Goal: Transaction & Acquisition: Purchase product/service

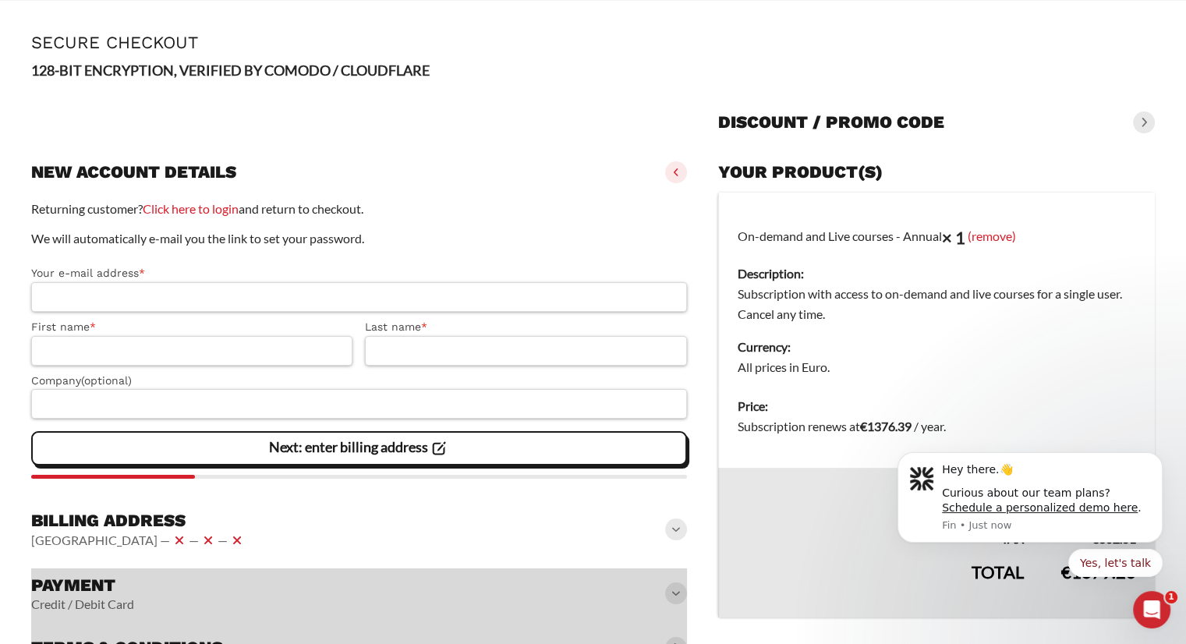
click at [799, 301] on dd "Subscription with access to on-demand and live courses for a single user. Cance…" at bounding box center [937, 304] width 398 height 41
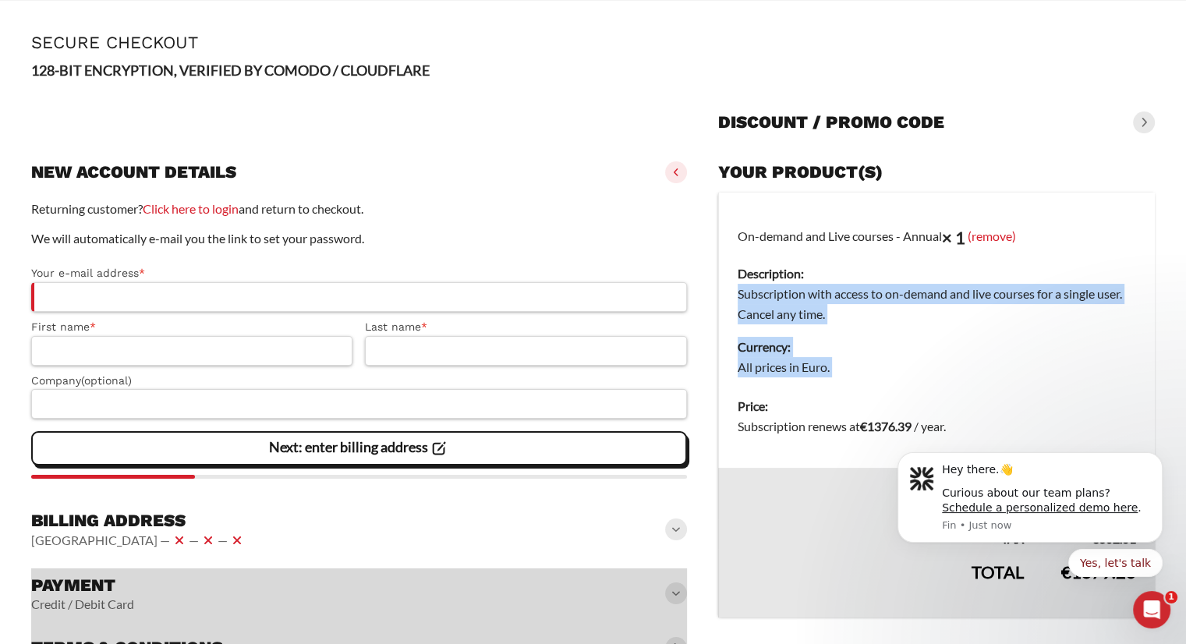
drag, startPoint x: 799, startPoint y: 301, endPoint x: 830, endPoint y: 368, distance: 74.0
click at [830, 368] on td "On-demand and Live courses - Annual × 1 (remove) Description: Subscription with…" at bounding box center [936, 290] width 437 height 195
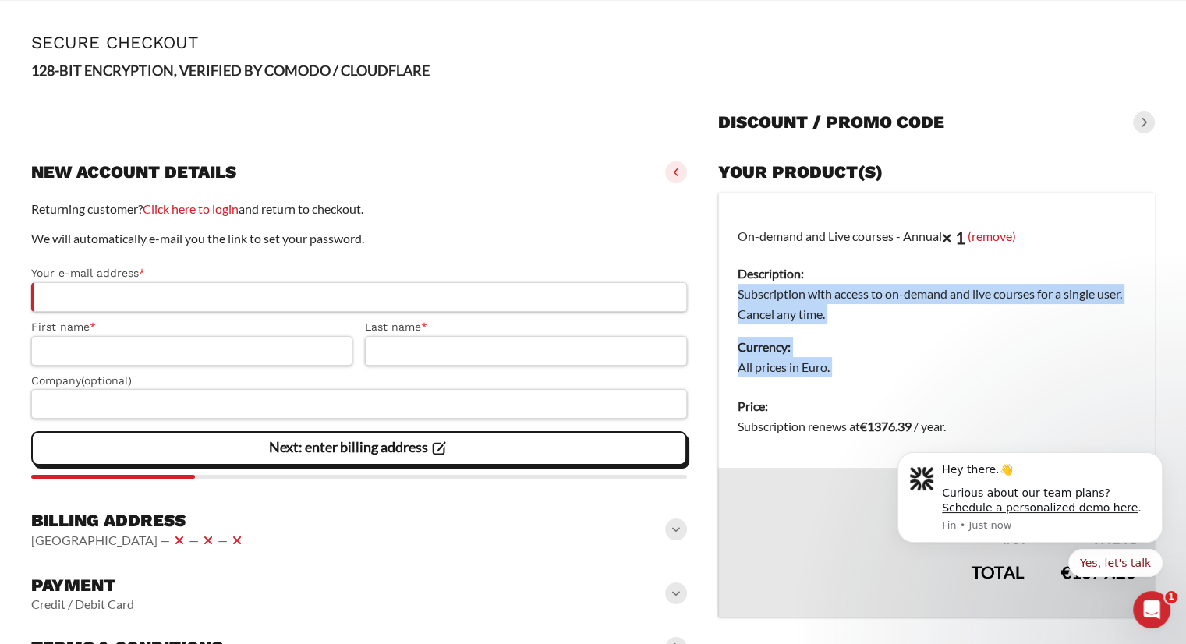
click at [830, 368] on dd "All prices in Euro." at bounding box center [937, 367] width 398 height 20
drag, startPoint x: 830, startPoint y: 368, endPoint x: 795, endPoint y: 250, distance: 122.9
click at [795, 250] on td "On-demand and Live courses - Annual × 1 (remove) Description: Subscription with…" at bounding box center [936, 290] width 437 height 195
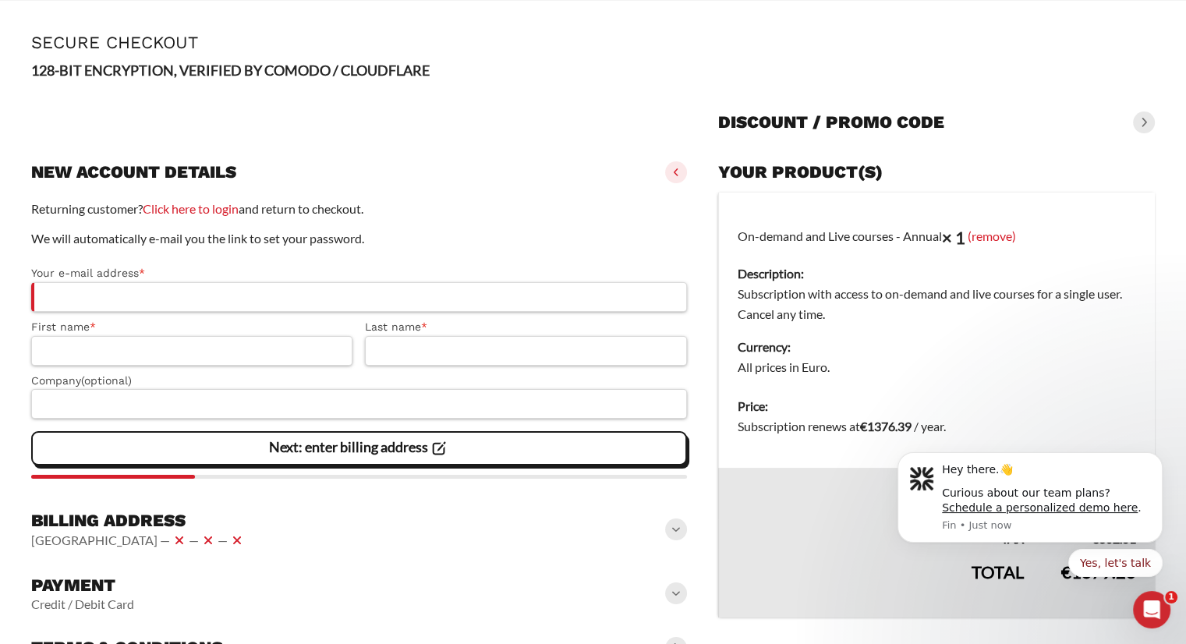
scroll to position [114, 0]
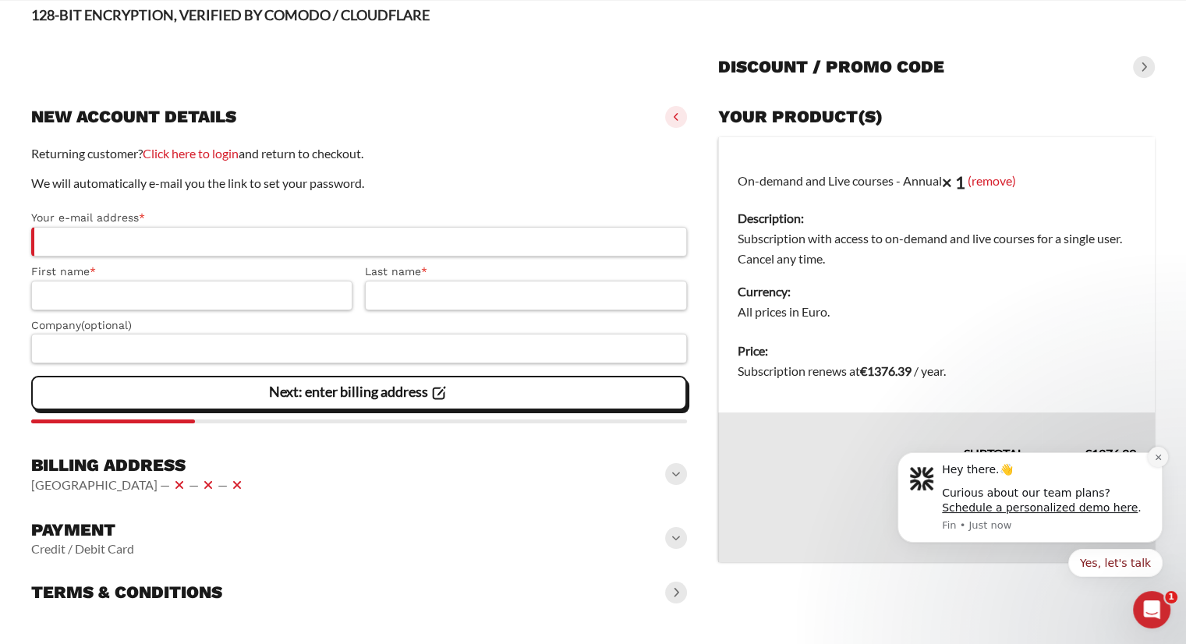
click at [1154, 458] on icon "Dismiss notification" at bounding box center [1158, 457] width 9 height 9
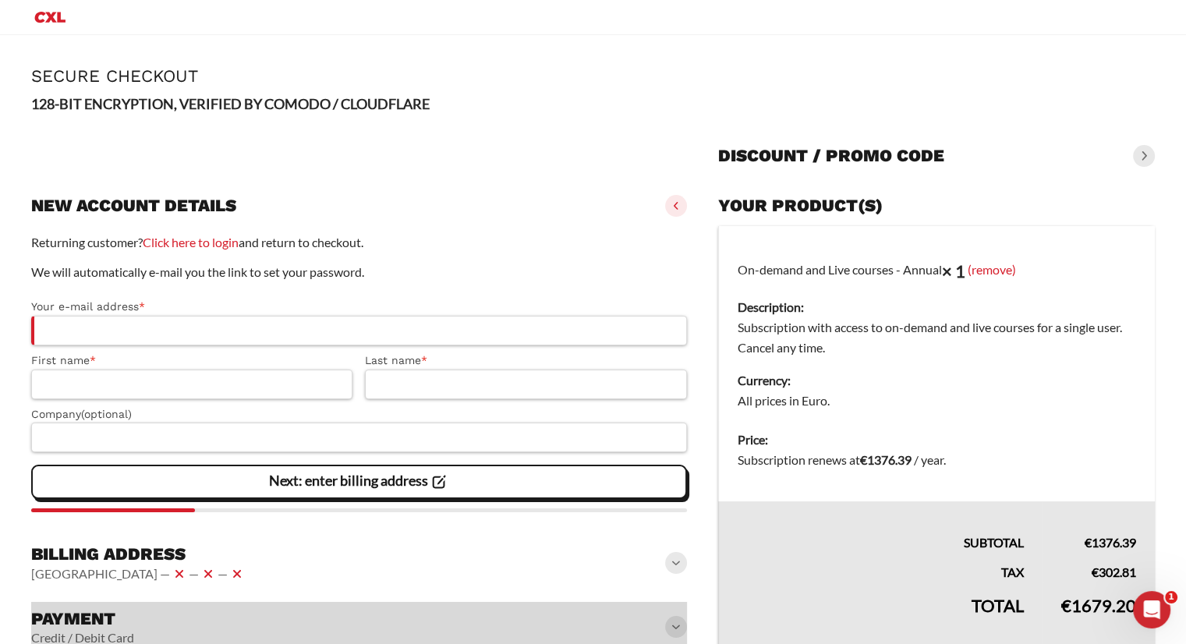
click at [1144, 150] on span at bounding box center [1144, 156] width 22 height 22
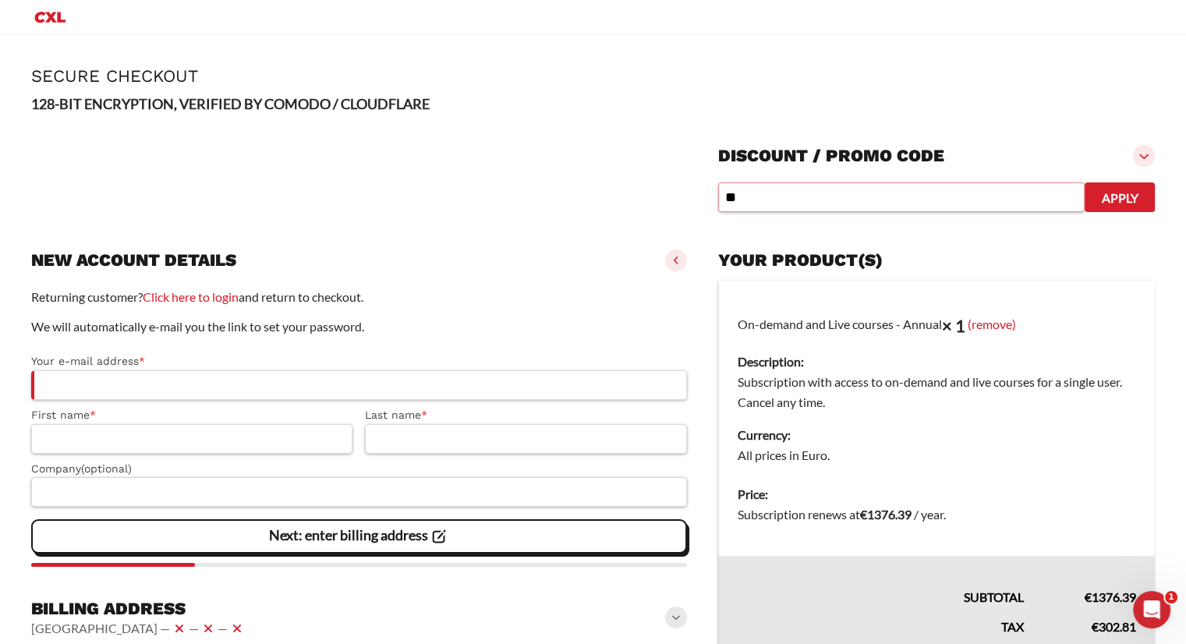
type input "*"
type input "********"
click at [1130, 200] on button "Apply" at bounding box center [1120, 197] width 70 height 30
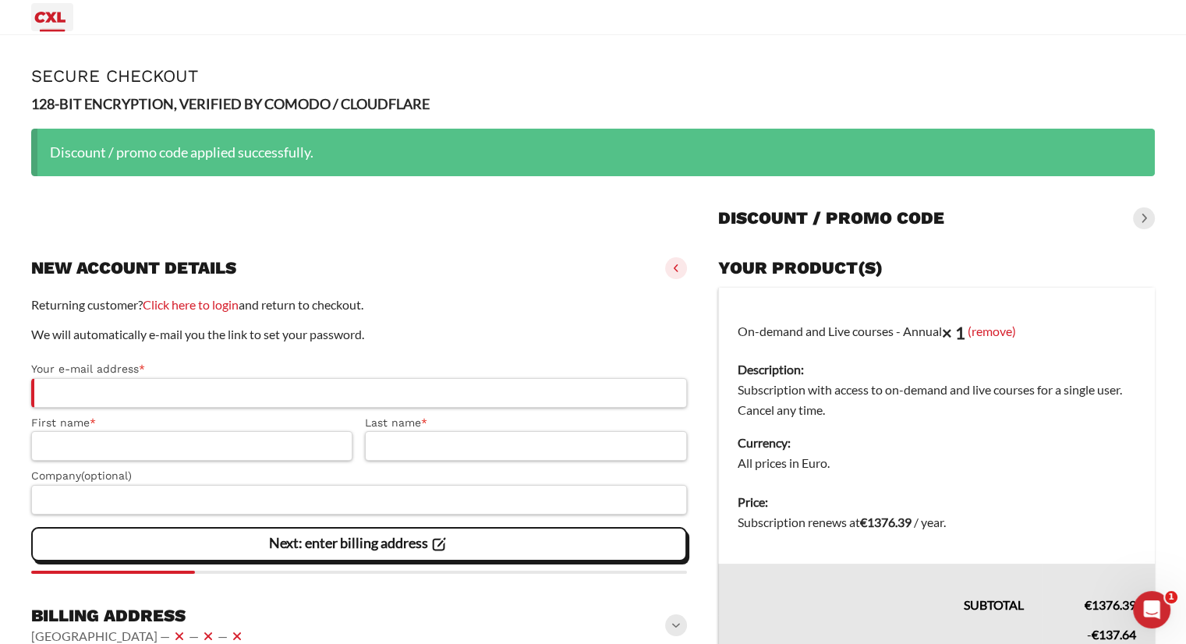
click at [47, 19] on icon "Primary Menu" at bounding box center [50, 17] width 30 height 11
